Goal: Transaction & Acquisition: Purchase product/service

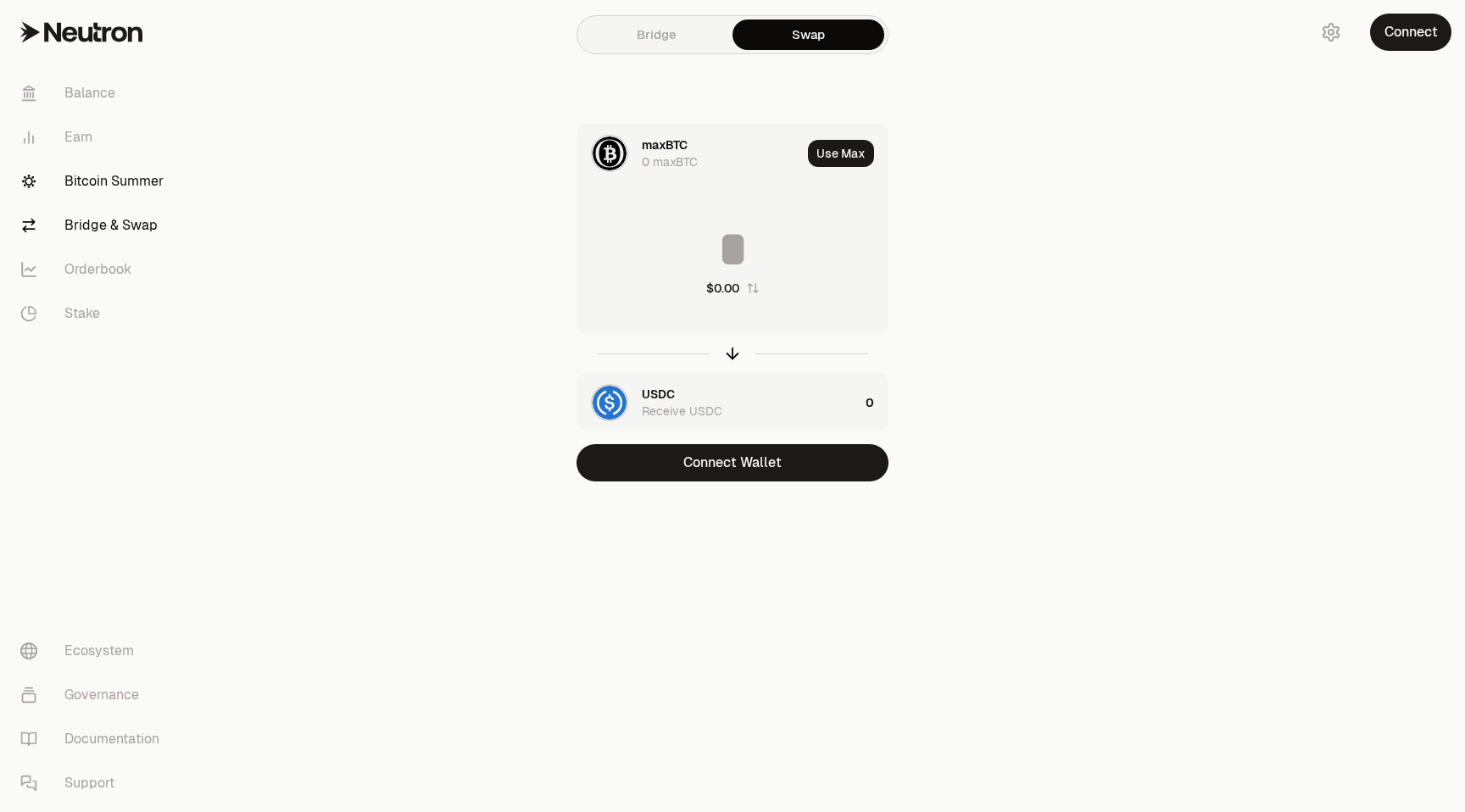
click at [105, 184] on link "Bitcoin Summer" at bounding box center [95, 181] width 177 height 44
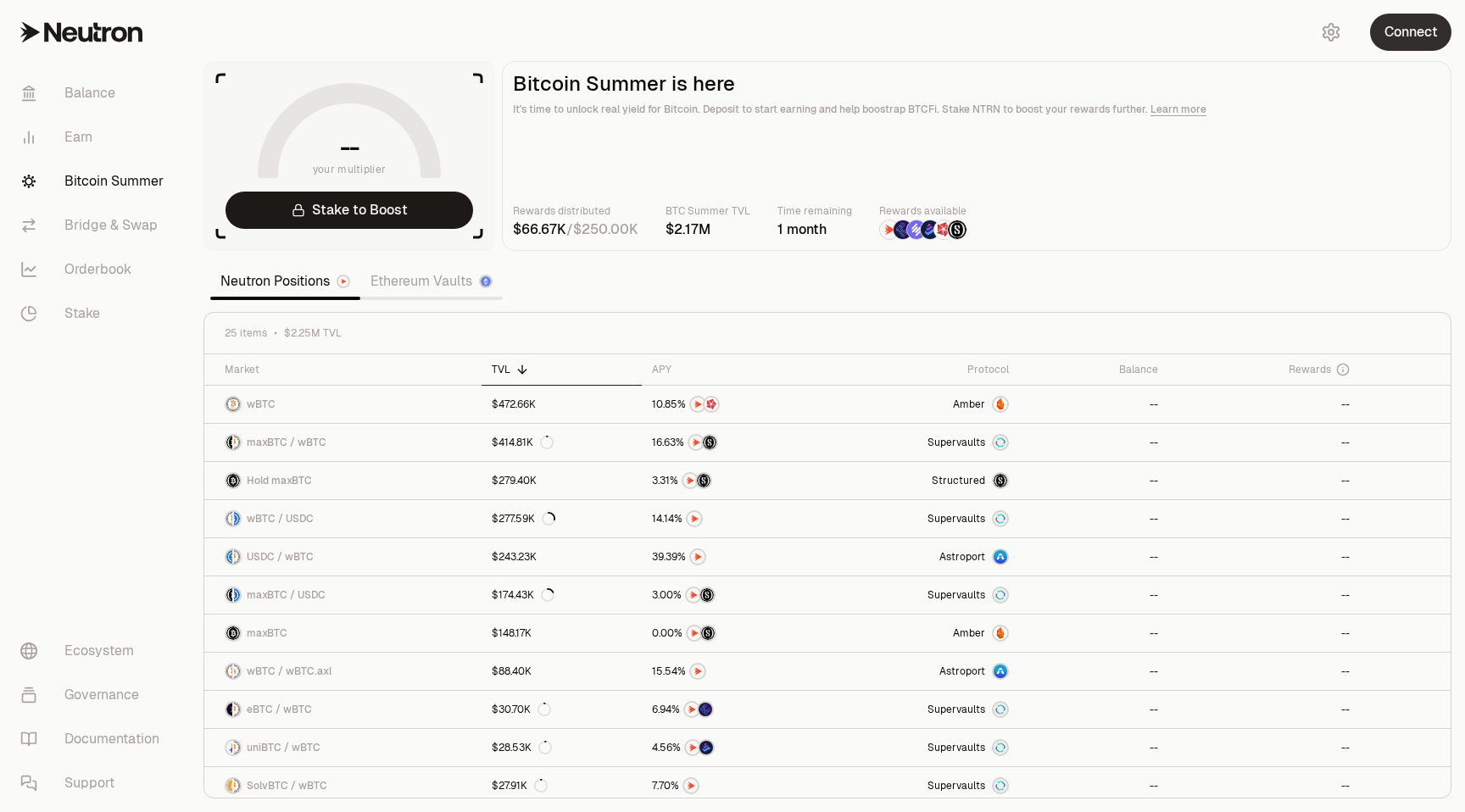
click at [1412, 33] on button "Connect" at bounding box center [1410, 32] width 81 height 37
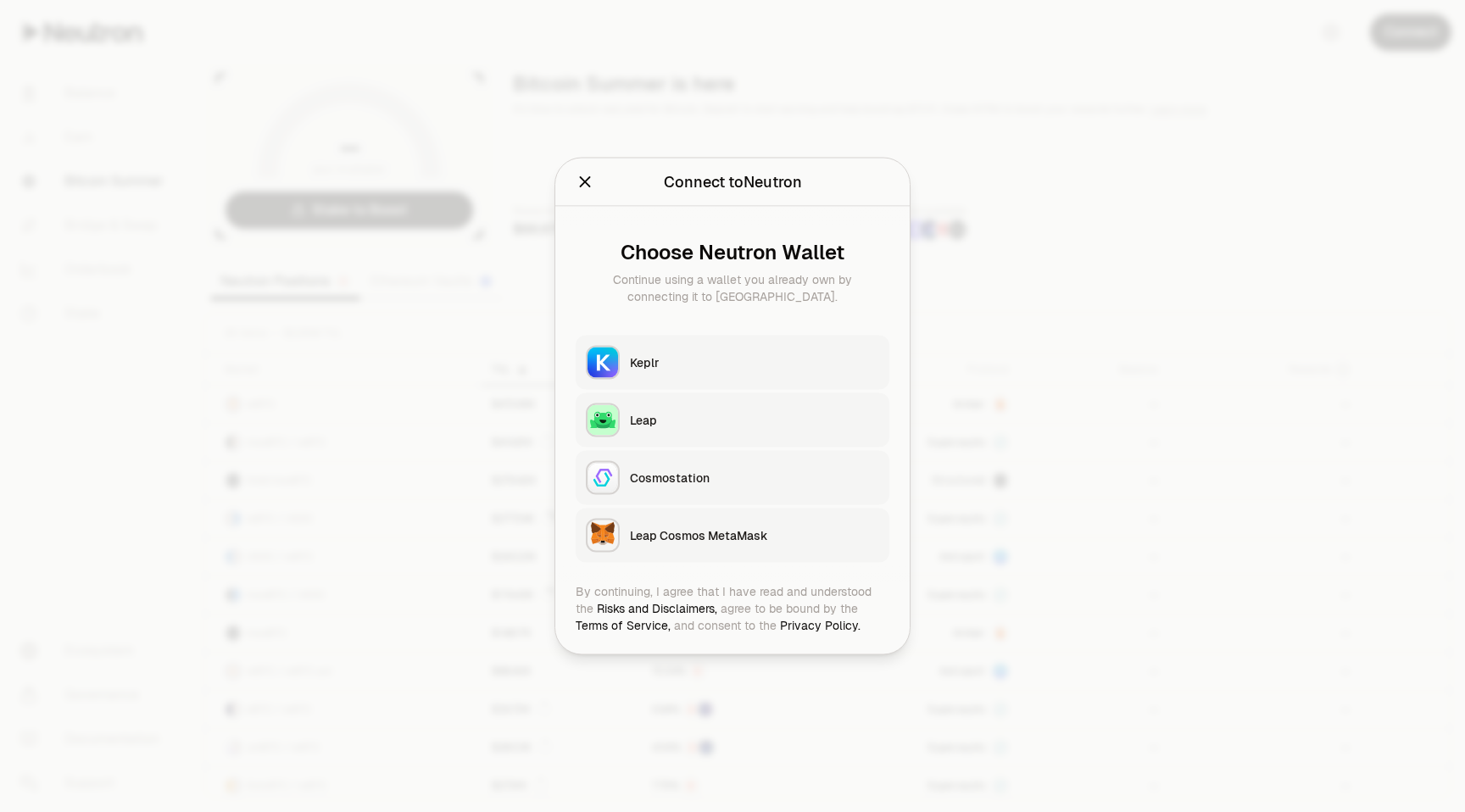
click at [737, 346] on button "Keplr" at bounding box center [732, 362] width 314 height 54
click at [732, 359] on div "Keplr" at bounding box center [754, 363] width 250 height 17
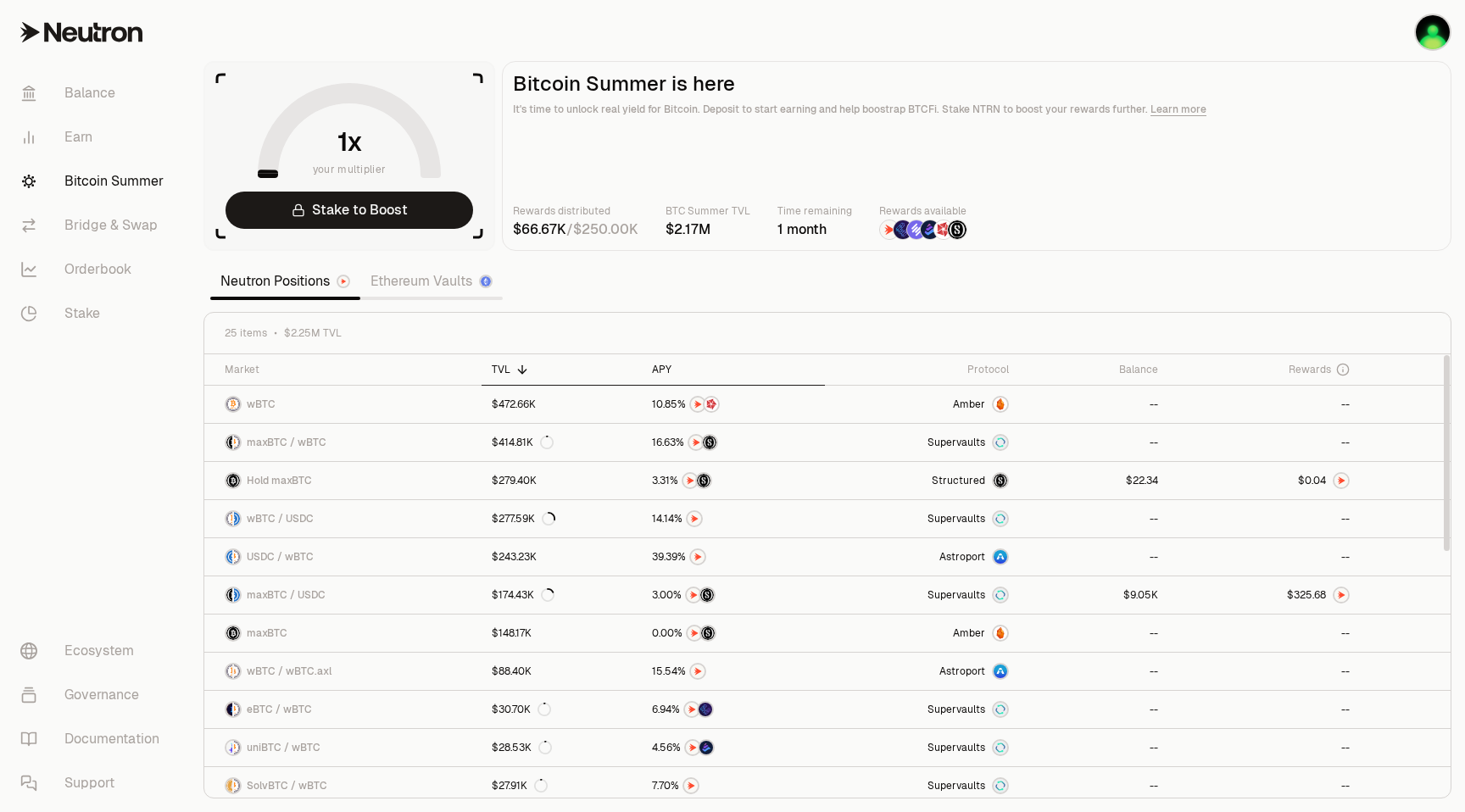
click at [679, 379] on th "APY" at bounding box center [732, 370] width 183 height 32
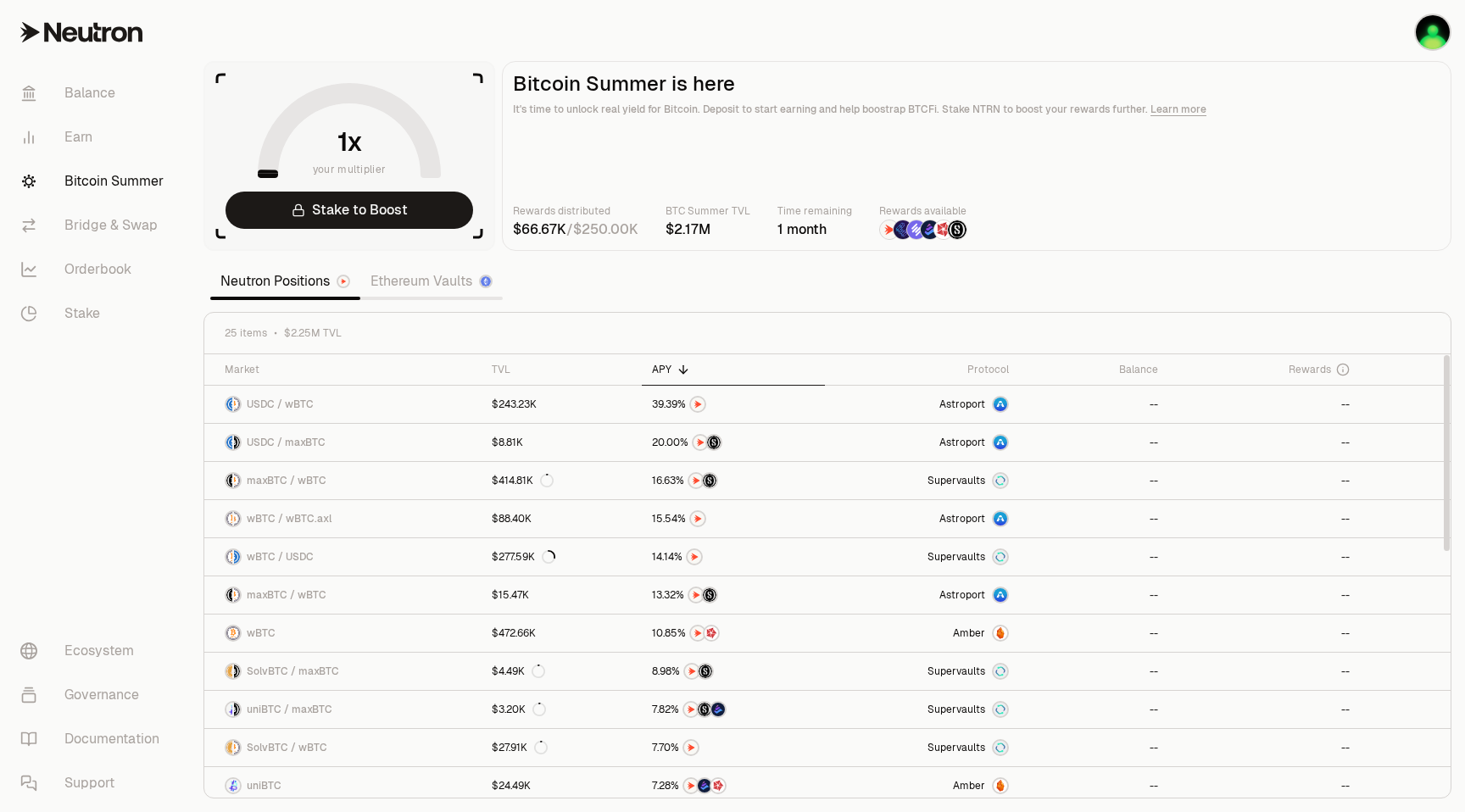
click at [679, 372] on icon at bounding box center [684, 370] width 14 height 14
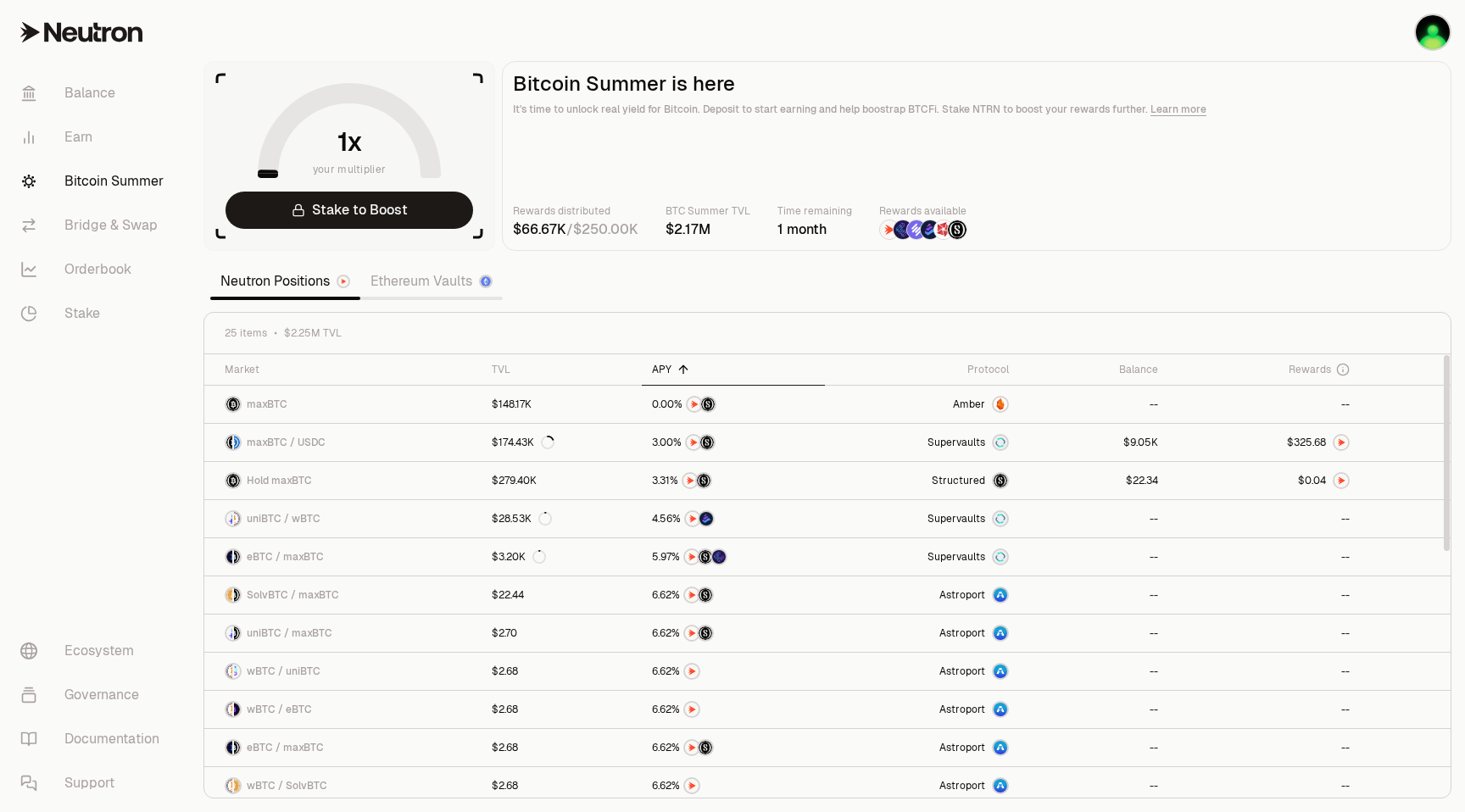
click at [670, 369] on div "APY" at bounding box center [733, 370] width 163 height 14
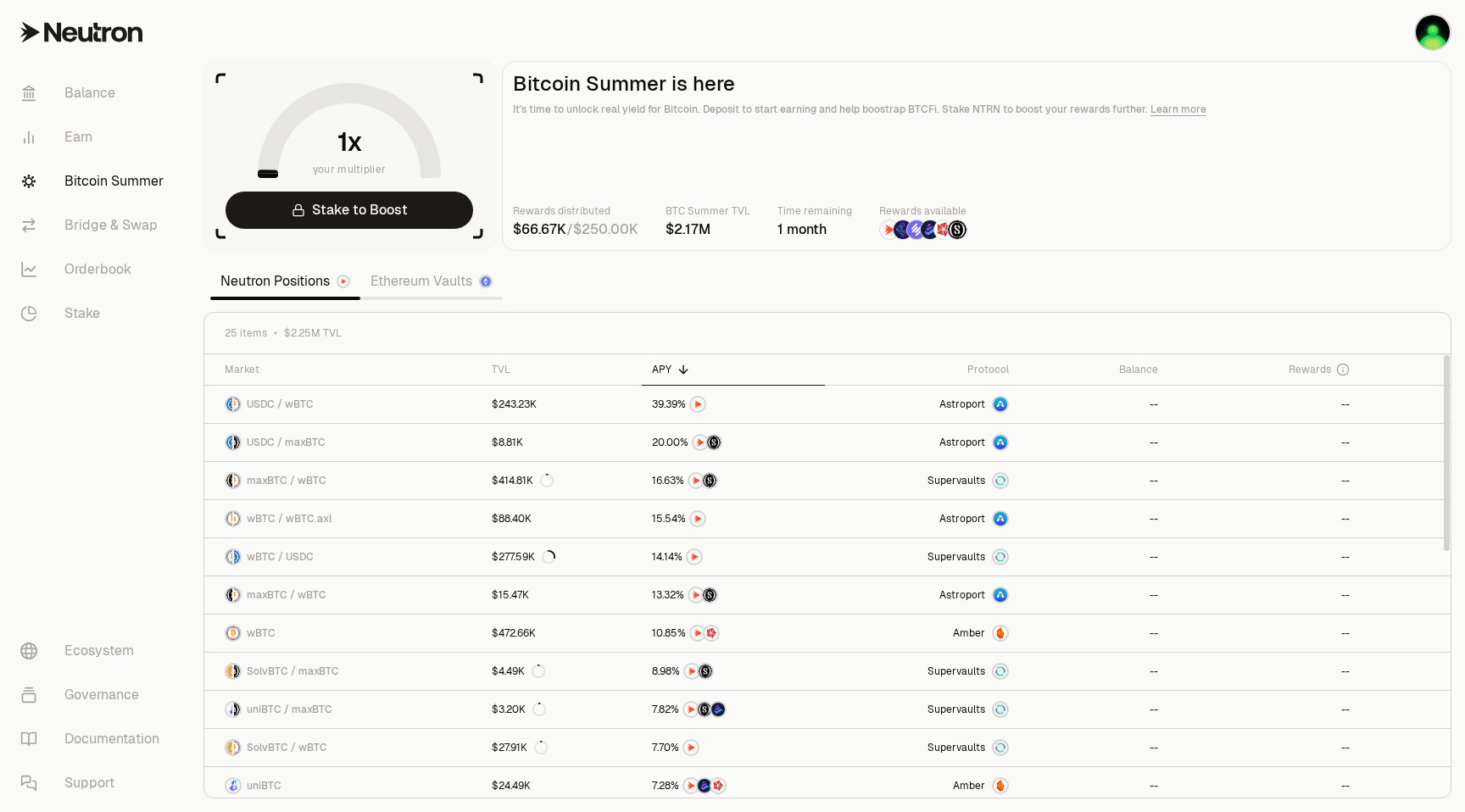
click at [670, 369] on div "APY" at bounding box center [733, 370] width 163 height 14
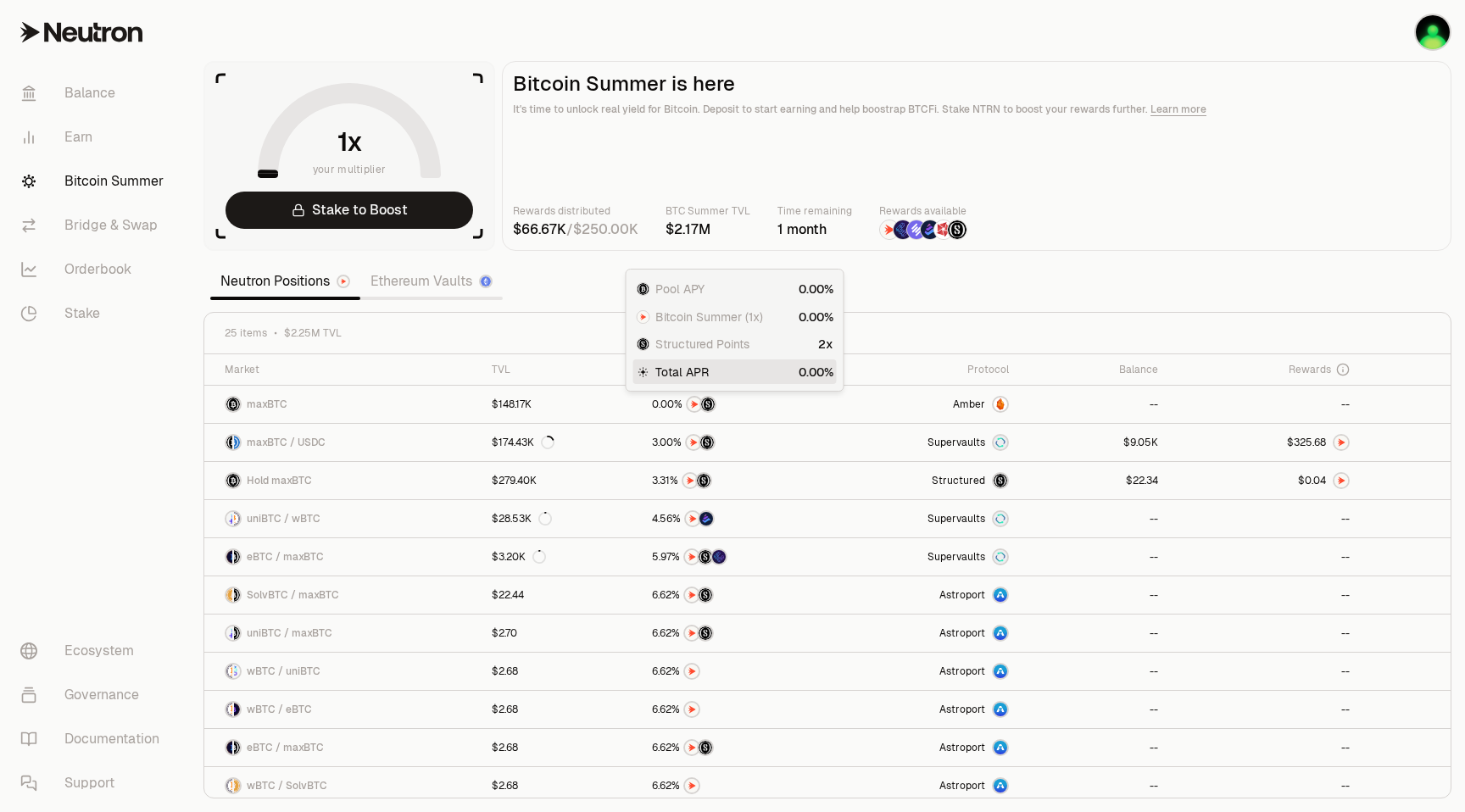
click at [915, 257] on section "your multiplier Stake to Boost Bitcoin Summer is here It's time to unlock real …" at bounding box center [827, 406] width 1275 height 812
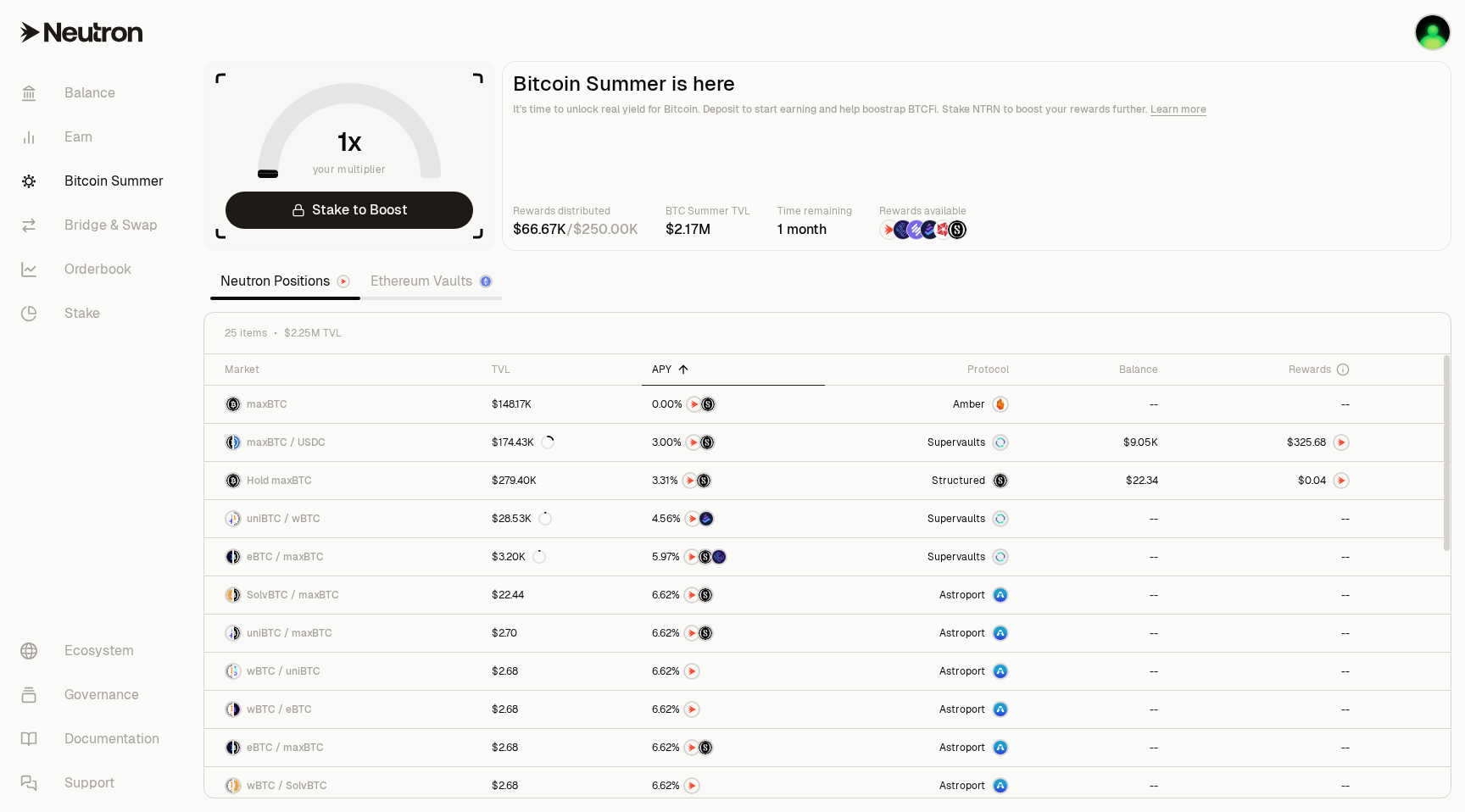
click at [679, 369] on icon at bounding box center [684, 370] width 14 height 14
